Goal: Communication & Community: Participate in discussion

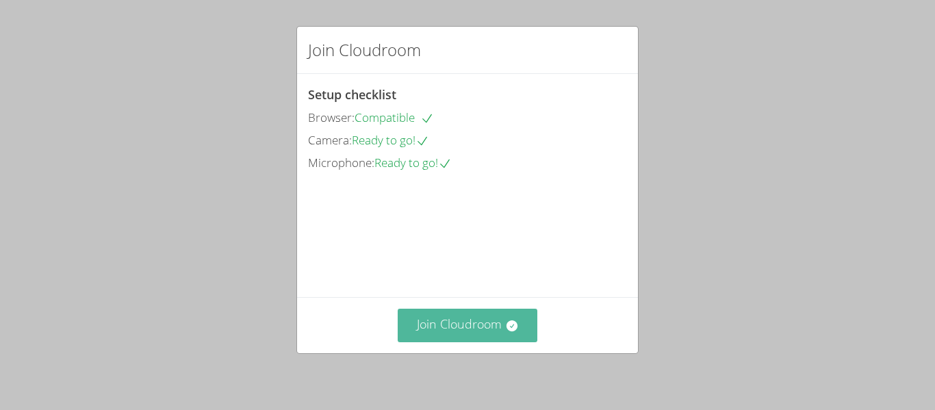
click at [502, 333] on button "Join Cloudroom" at bounding box center [468, 326] width 140 height 34
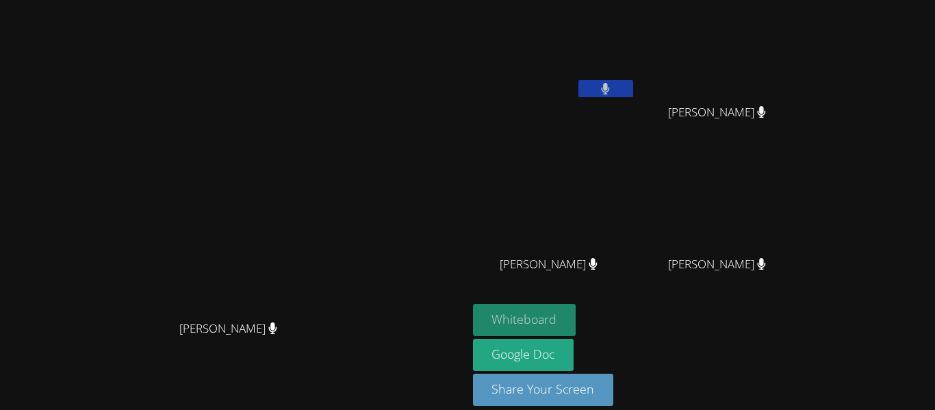
click at [576, 324] on button "Whiteboard" at bounding box center [524, 320] width 103 height 32
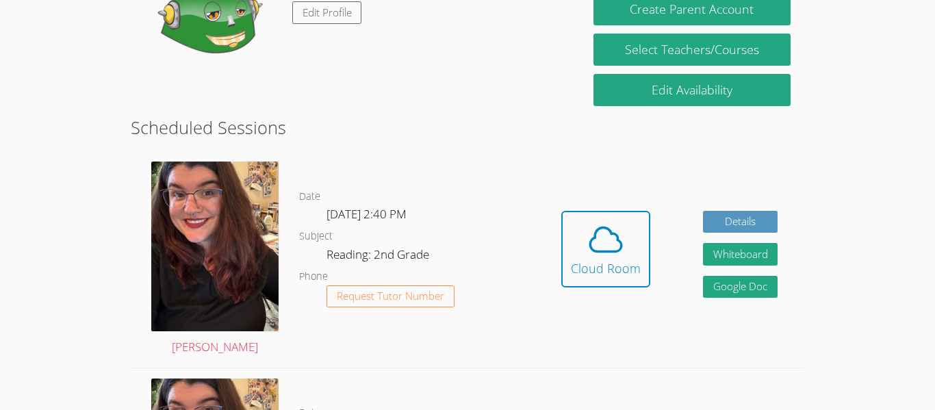
scroll to position [284, 0]
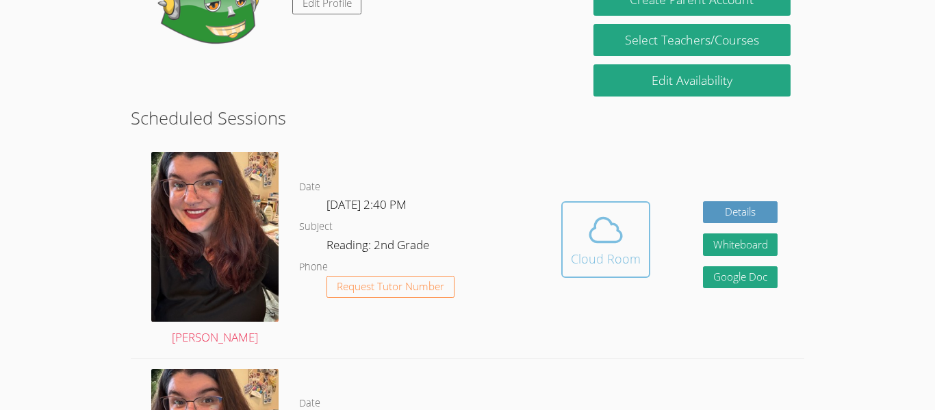
click at [587, 267] on div "Cloud Room" at bounding box center [606, 258] width 70 height 19
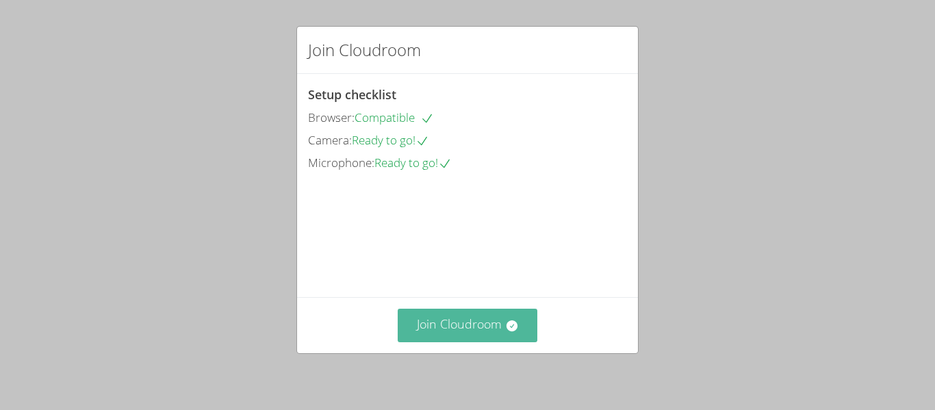
click at [518, 322] on icon at bounding box center [512, 326] width 14 height 14
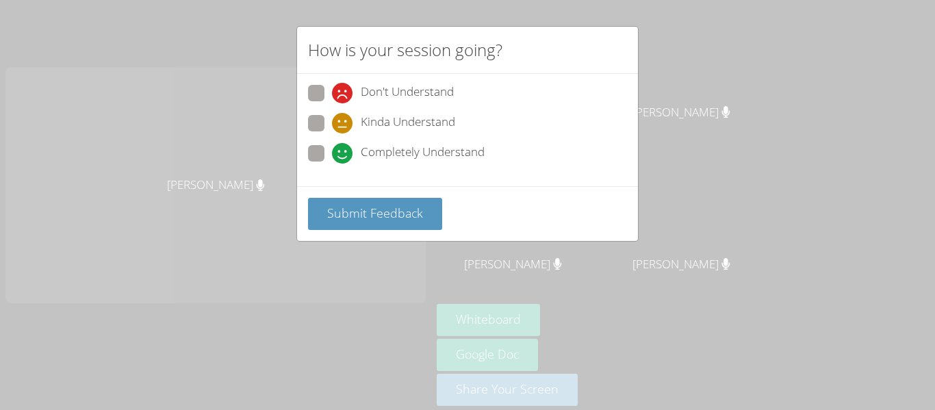
click at [812, 317] on div "How is your session going? Don't Understand Kinda Understand Completely Underst…" at bounding box center [467, 205] width 935 height 410
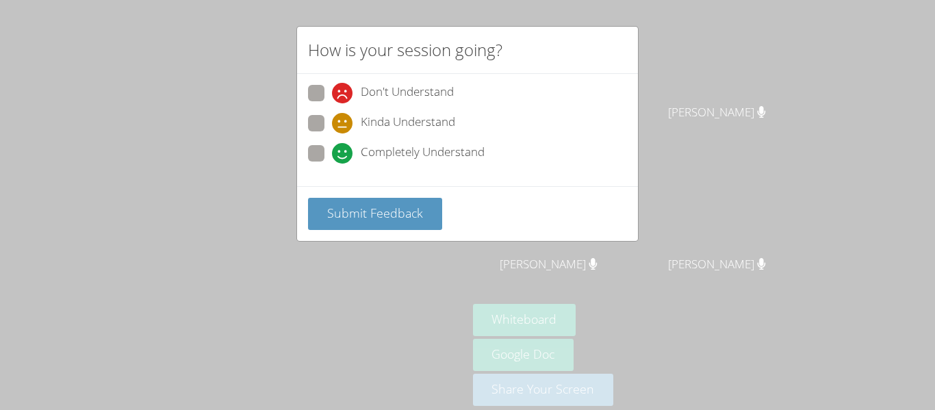
click at [390, 148] on span "Completely Understand" at bounding box center [423, 153] width 124 height 21
click at [344, 148] on input "Completely Understand" at bounding box center [338, 151] width 12 height 12
radio input "true"
click at [376, 118] on span "Kinda Understand" at bounding box center [408, 123] width 94 height 21
click at [344, 118] on input "Kinda Understand" at bounding box center [338, 121] width 12 height 12
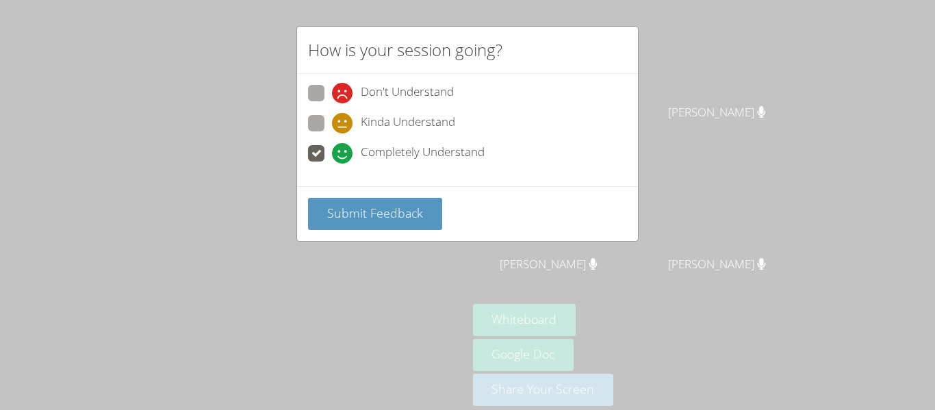
radio input "true"
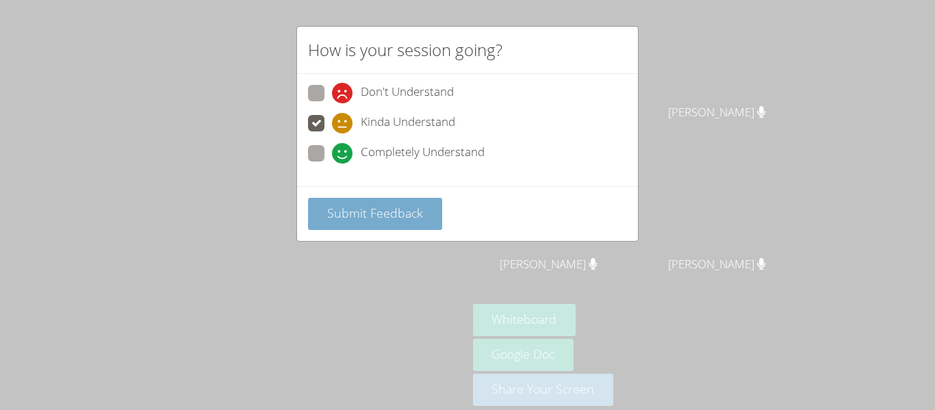
click at [383, 225] on button "Submit Feedback" at bounding box center [375, 214] width 134 height 32
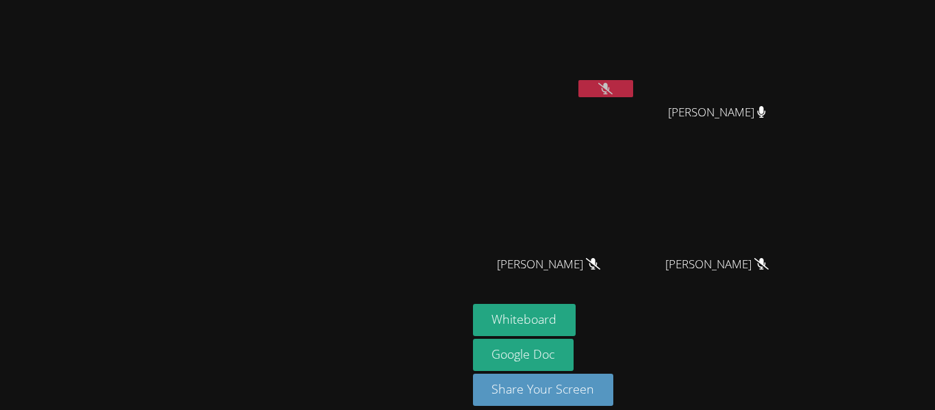
click at [633, 88] on button at bounding box center [605, 88] width 55 height 17
click at [610, 90] on icon at bounding box center [606, 89] width 8 height 12
click at [633, 96] on button at bounding box center [605, 88] width 55 height 17
click at [804, 348] on div "Whiteboard Google Doc Share Your Screen" at bounding box center [638, 360] width 331 height 113
click at [336, 60] on video at bounding box center [233, 185] width 205 height 257
